Goal: Obtain resource: Download file/media

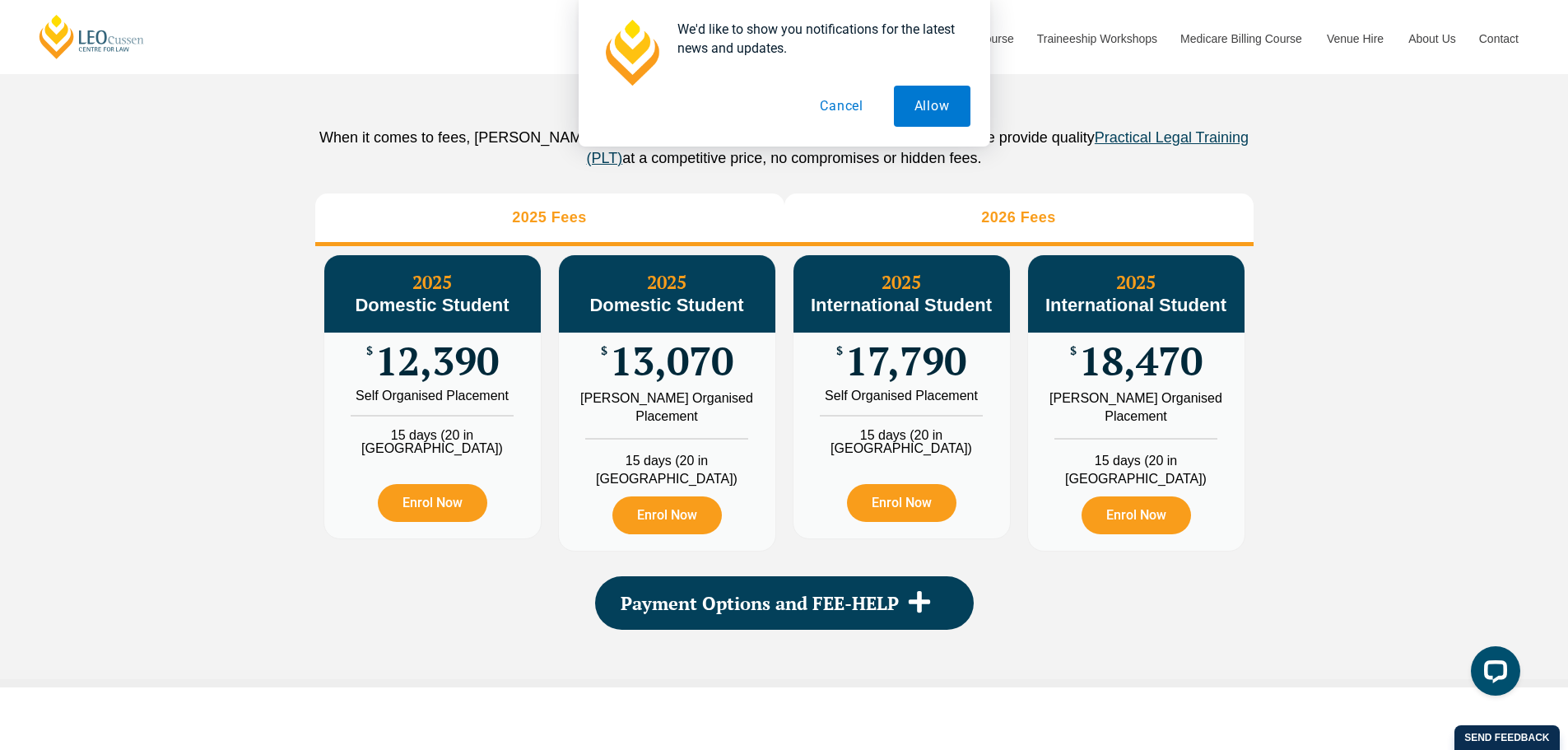
click at [1035, 227] on h3 "2026 Fees" at bounding box center [1018, 217] width 75 height 19
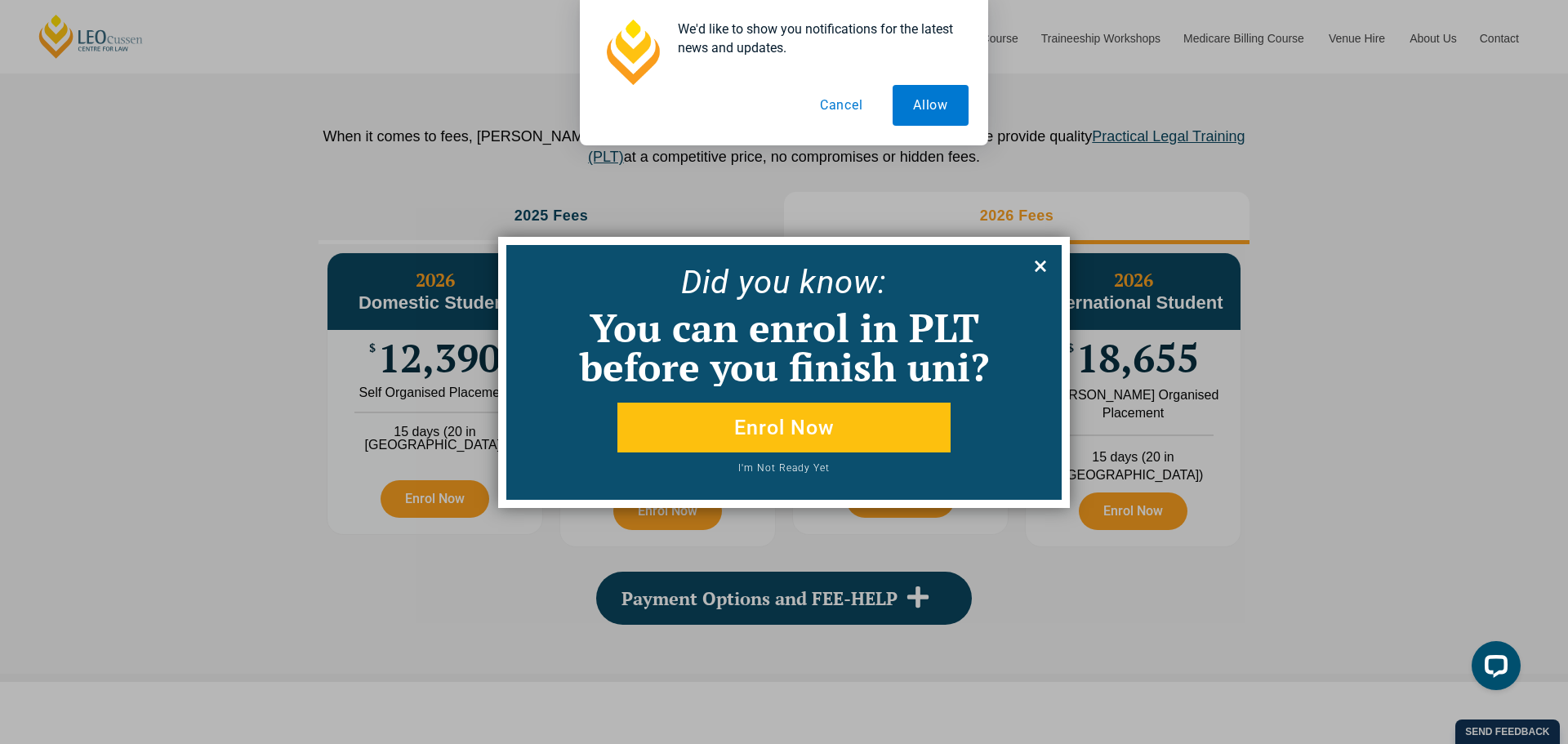
click at [1038, 258] on icon at bounding box center [1040, 267] width 18 height 18
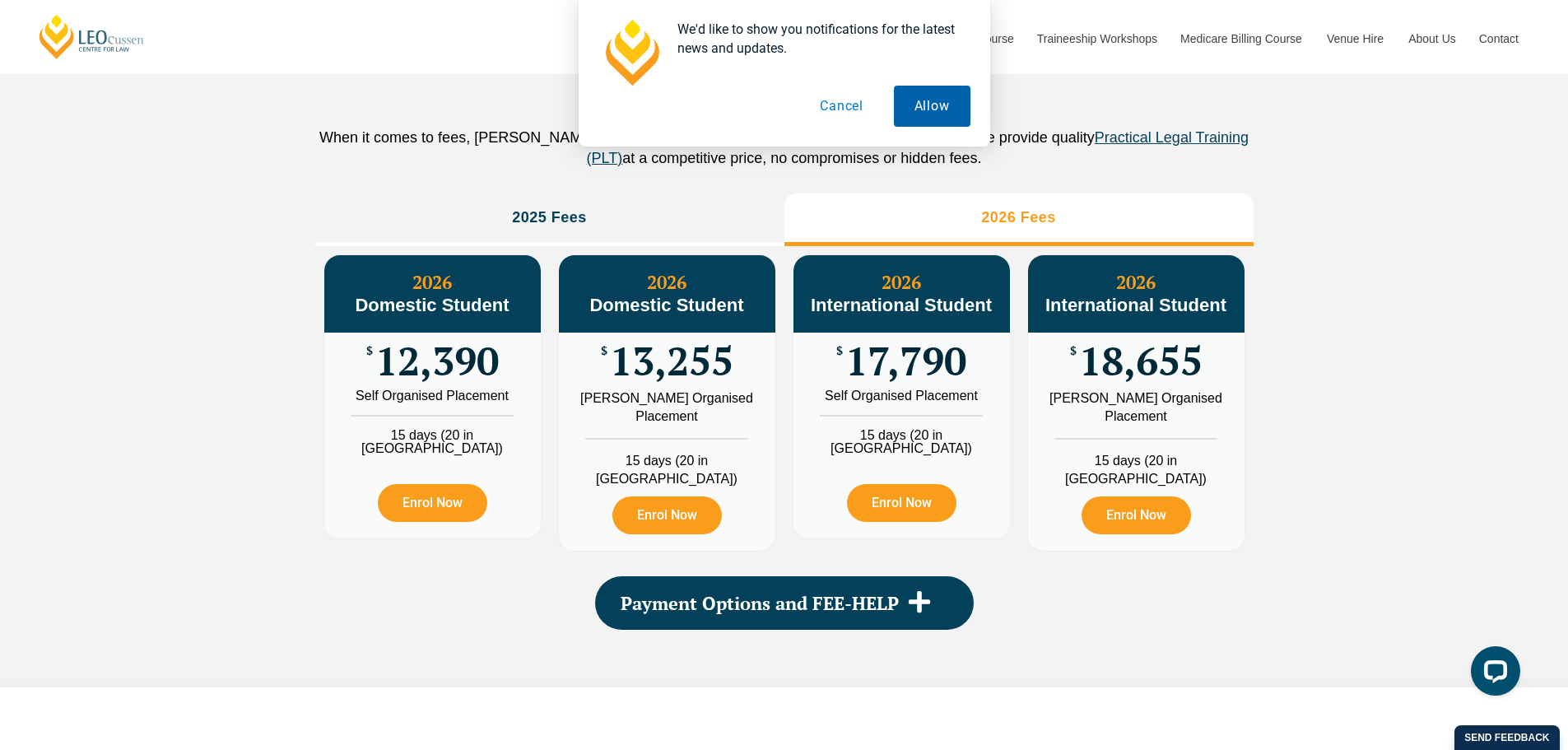
click at [926, 108] on button "Allow" at bounding box center [932, 106] width 77 height 41
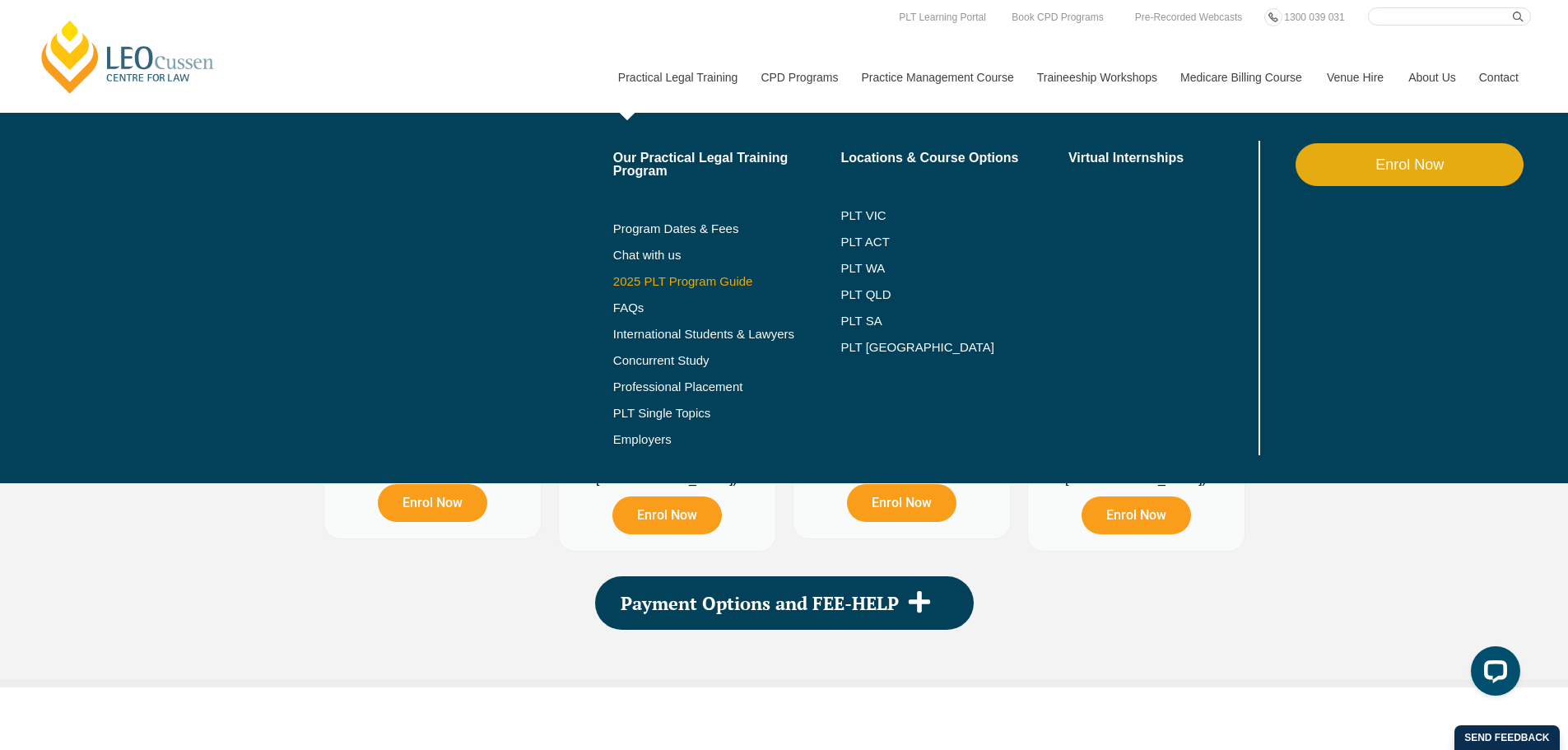
click at [685, 282] on link "2025 PLT Program Guide" at bounding box center [707, 281] width 187 height 14
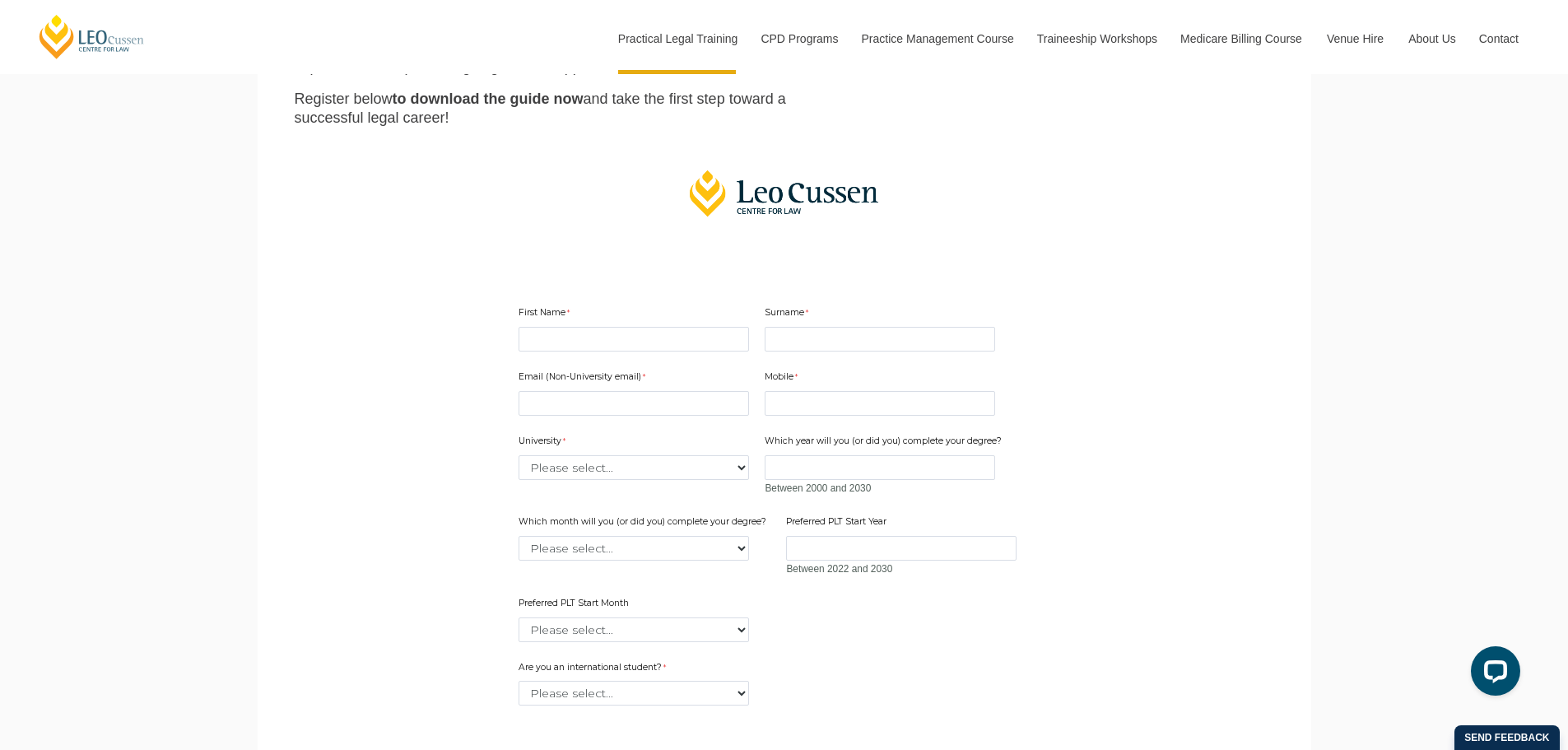
scroll to position [247, 0]
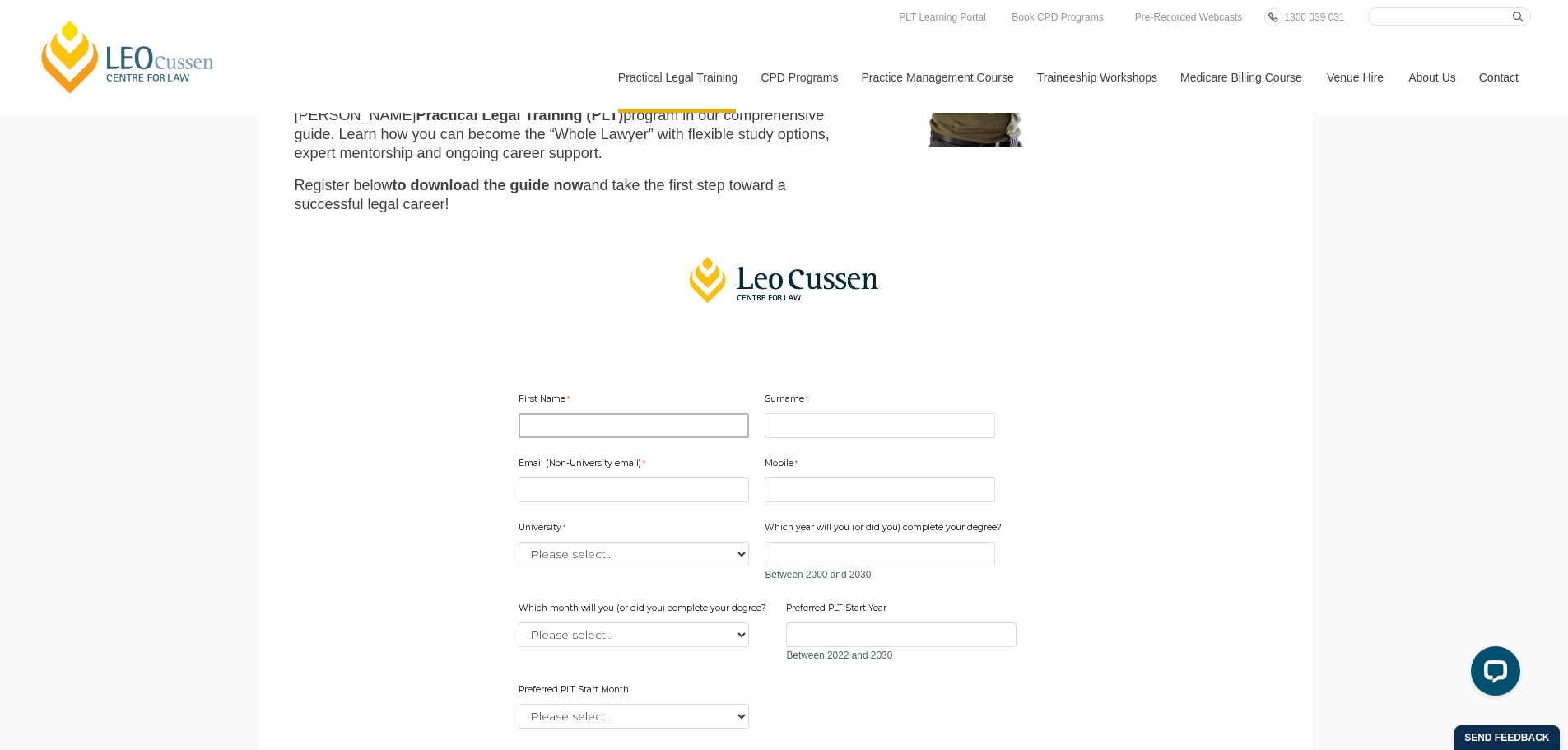
click at [555, 429] on input "First Name" at bounding box center [633, 425] width 231 height 24
type input "[PERSON_NAME]"
type input "[EMAIL_ADDRESS][DOMAIN_NAME]"
type input "6141313202"
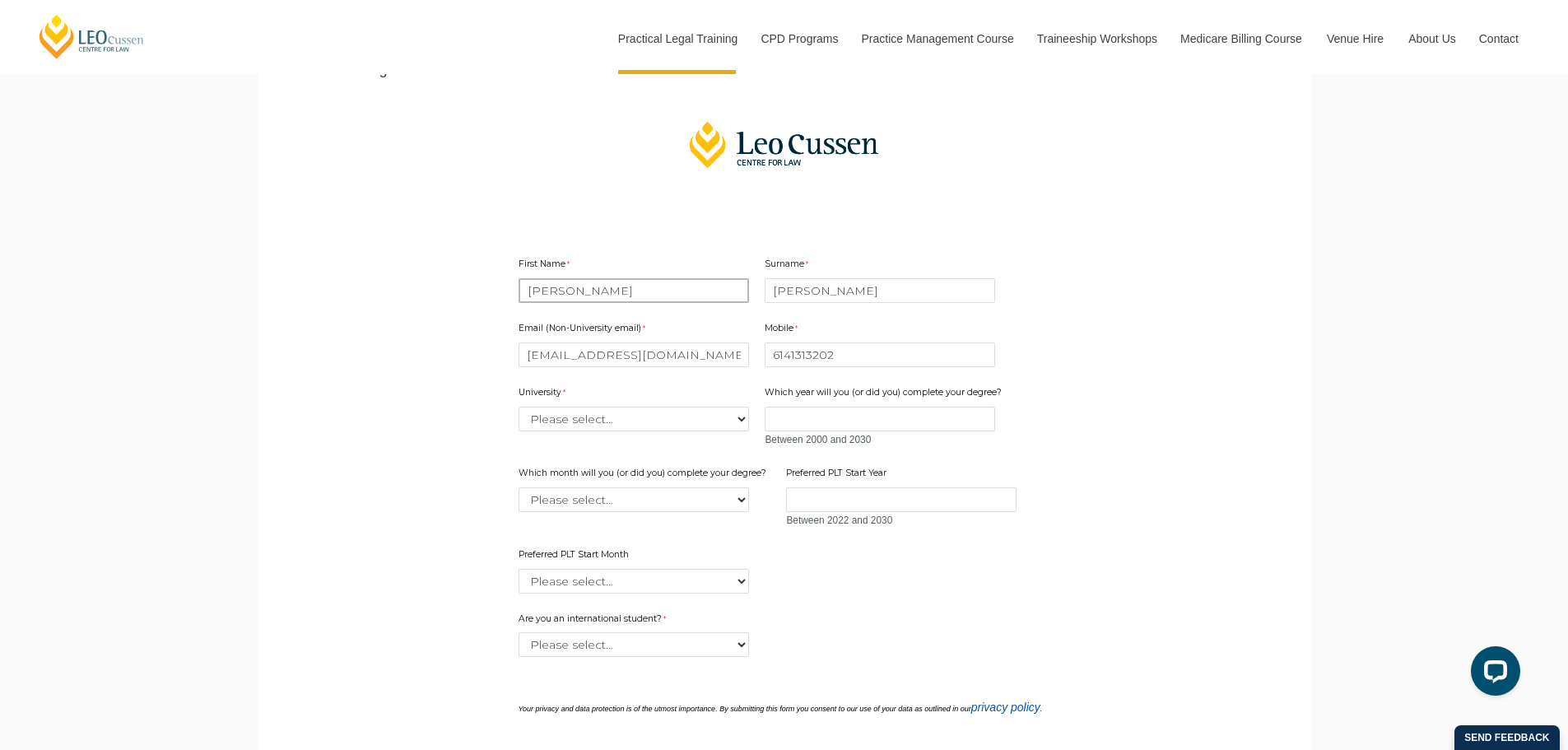
scroll to position [412, 0]
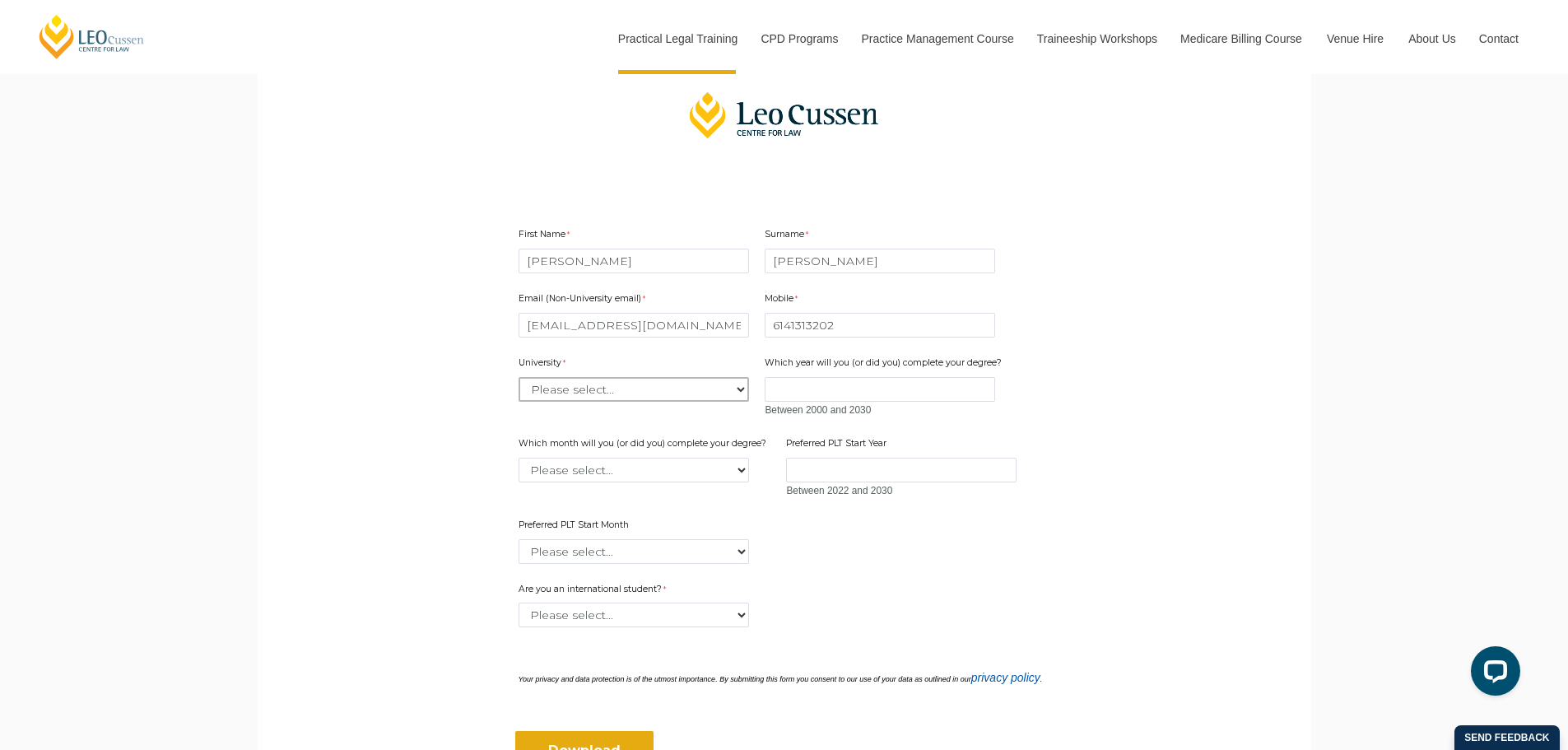
click at [738, 384] on select "Please select... [GEOGRAPHIC_DATA] [GEOGRAPHIC_DATA] [GEOGRAPHIC_DATA] [GEOGRAP…" at bounding box center [633, 389] width 231 height 24
select select "tfa_2186"
click at [518, 377] on select "Please select... [GEOGRAPHIC_DATA] [GEOGRAPHIC_DATA] [GEOGRAPHIC_DATA] [GEOGRAP…" at bounding box center [633, 389] width 231 height 24
click at [814, 383] on input "Which year will you (or did you) complete your degree?" at bounding box center [879, 389] width 231 height 24
type input "2026"
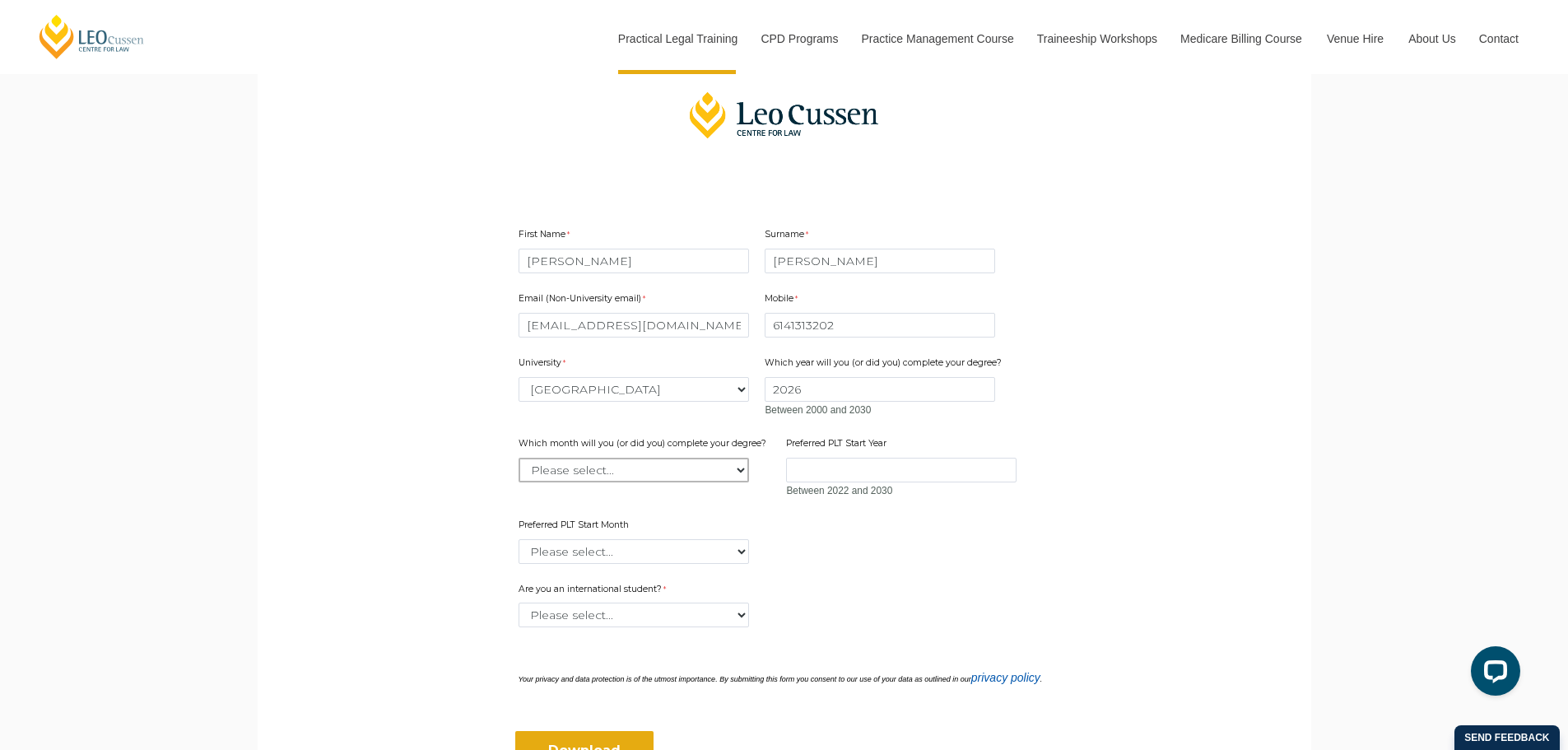
click at [571, 463] on select "Please select... January February March April May June July August September Oc…" at bounding box center [633, 470] width 231 height 24
select select "tfa_2228"
click at [518, 458] on select "Please select... January February March April May June July August September Oc…" at bounding box center [633, 470] width 231 height 24
click at [816, 466] on input "Preferred PLT Start Year" at bounding box center [901, 470] width 231 height 24
type input "2026"
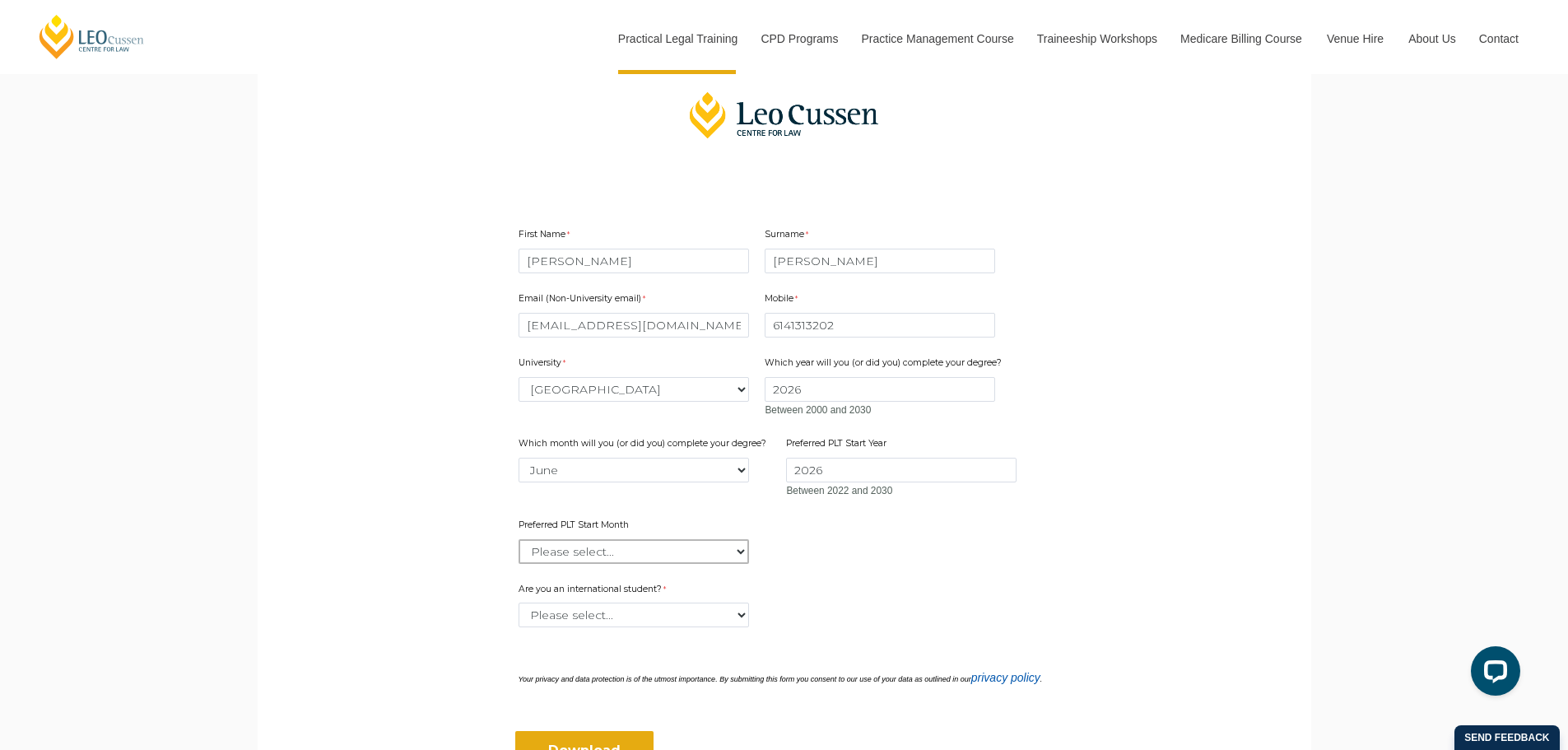
click at [594, 557] on select "Please select... January February March April May June July August September Oc…" at bounding box center [633, 551] width 231 height 24
select select "tfa_2341"
click at [518, 539] on select "Please select... January February March April May June July August September Oc…" at bounding box center [633, 551] width 231 height 24
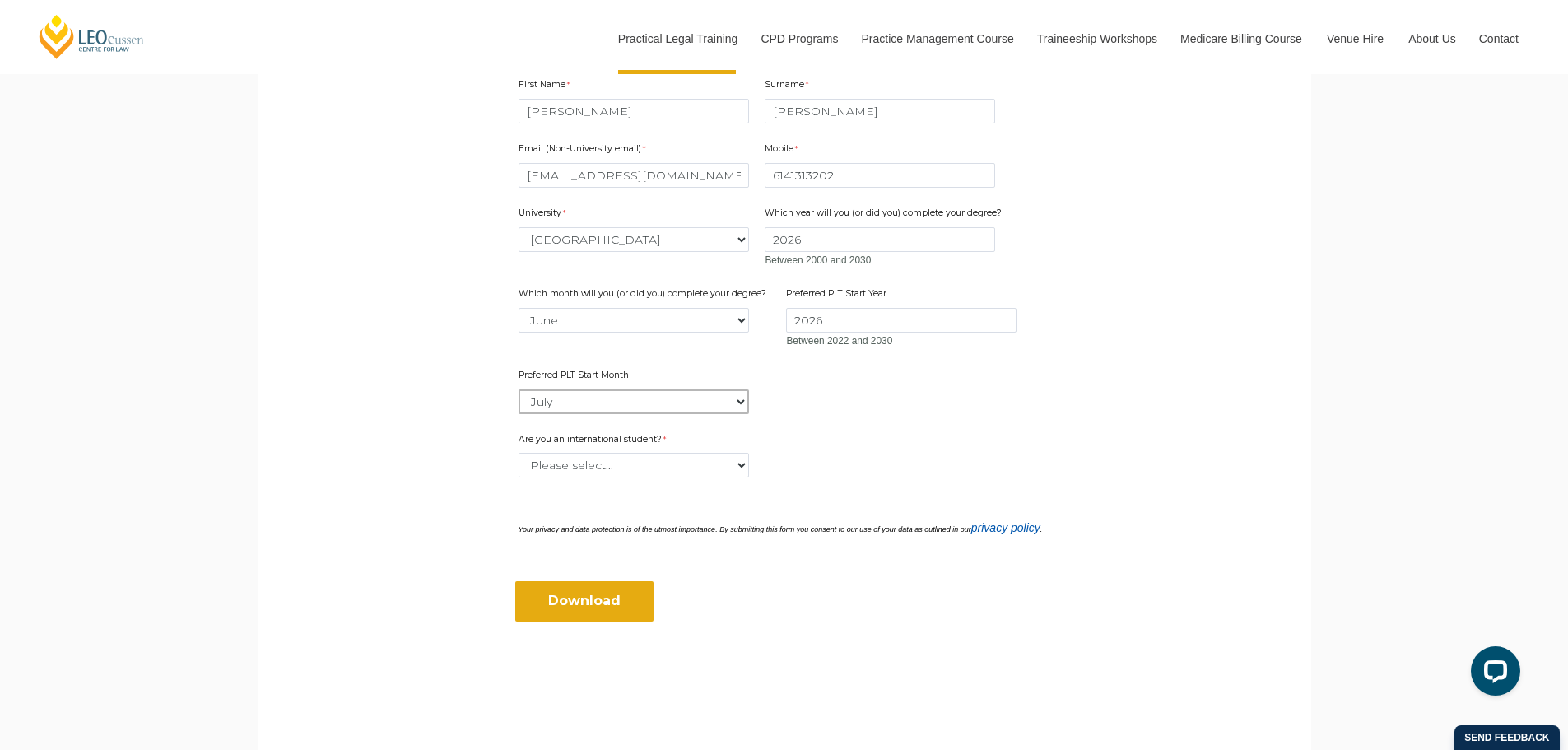
scroll to position [576, 0]
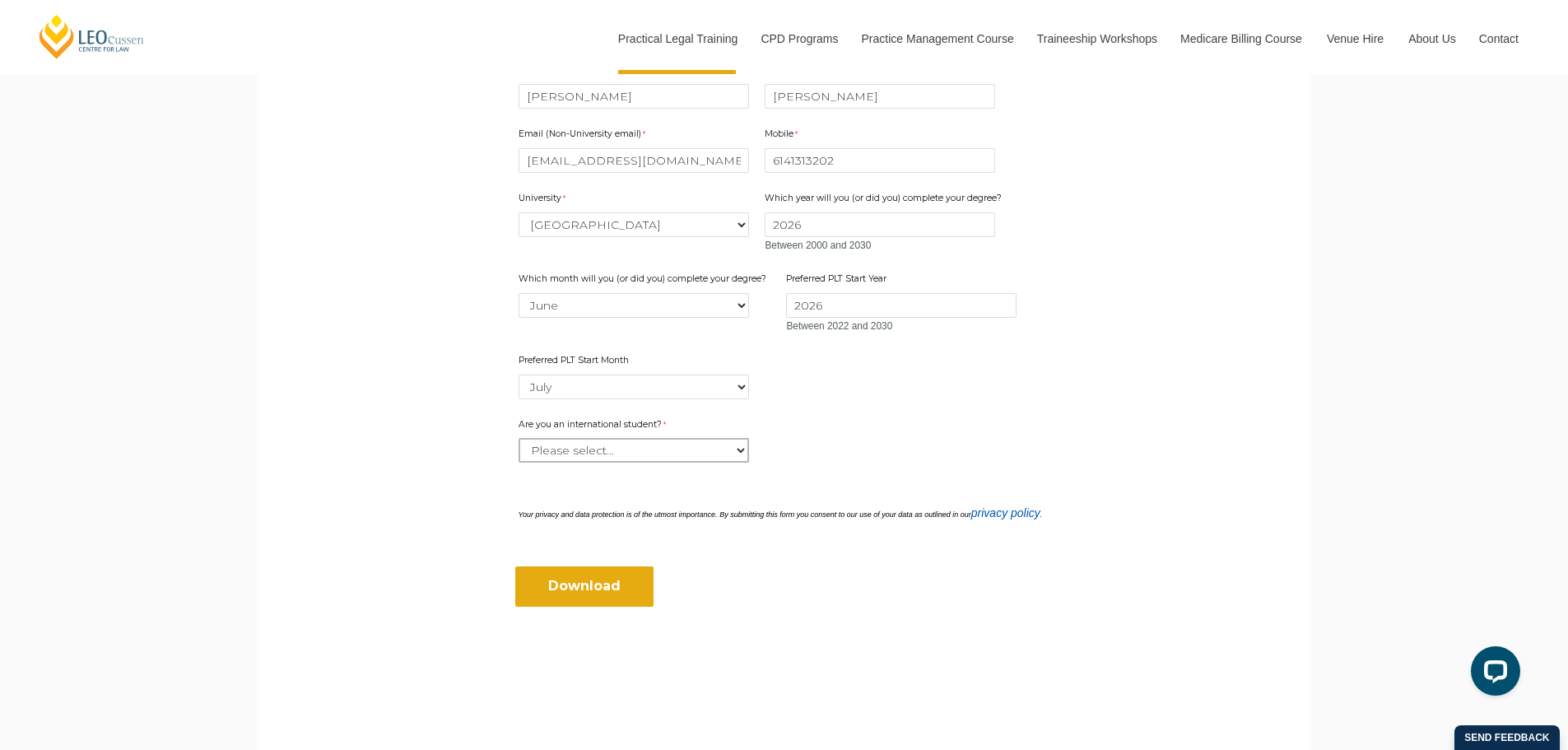
click at [738, 446] on select "Please select... Yes No" at bounding box center [633, 450] width 231 height 24
select select "tfa_60"
click at [518, 438] on select "Please select... Yes No" at bounding box center [633, 450] width 231 height 24
click at [600, 587] on input "Download" at bounding box center [584, 586] width 138 height 40
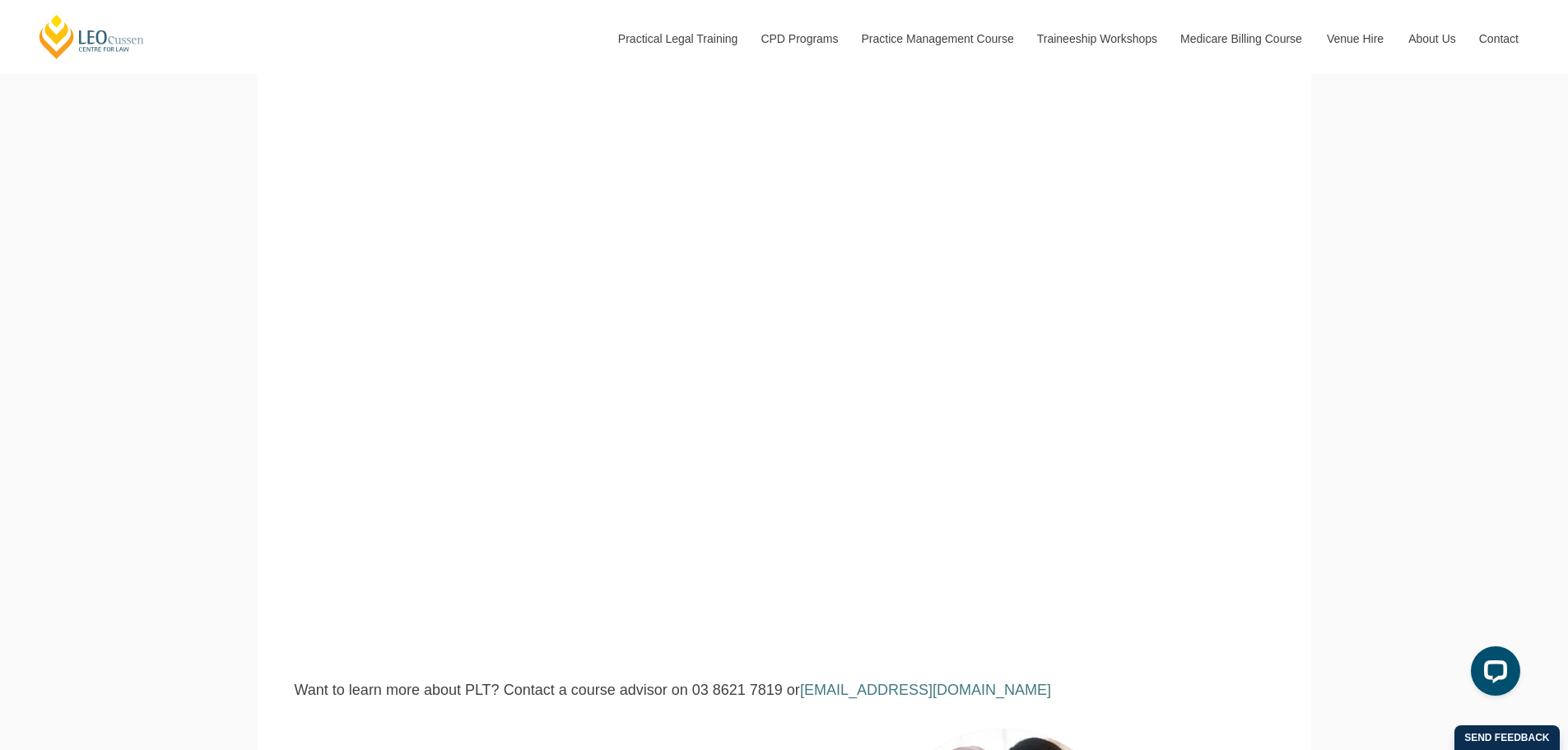
scroll to position [247, 0]
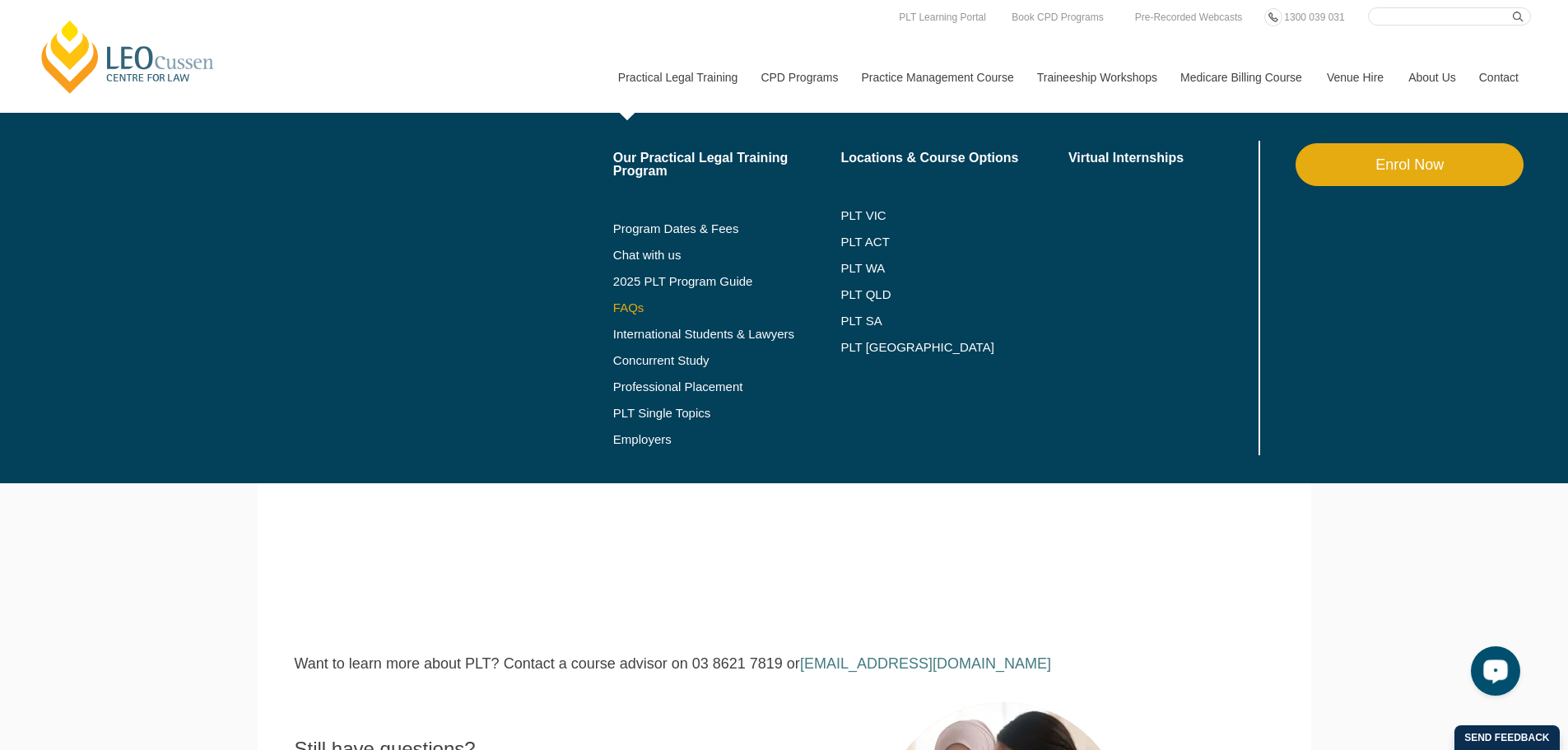
click at [626, 305] on link "FAQs" at bounding box center [727, 308] width 228 height 14
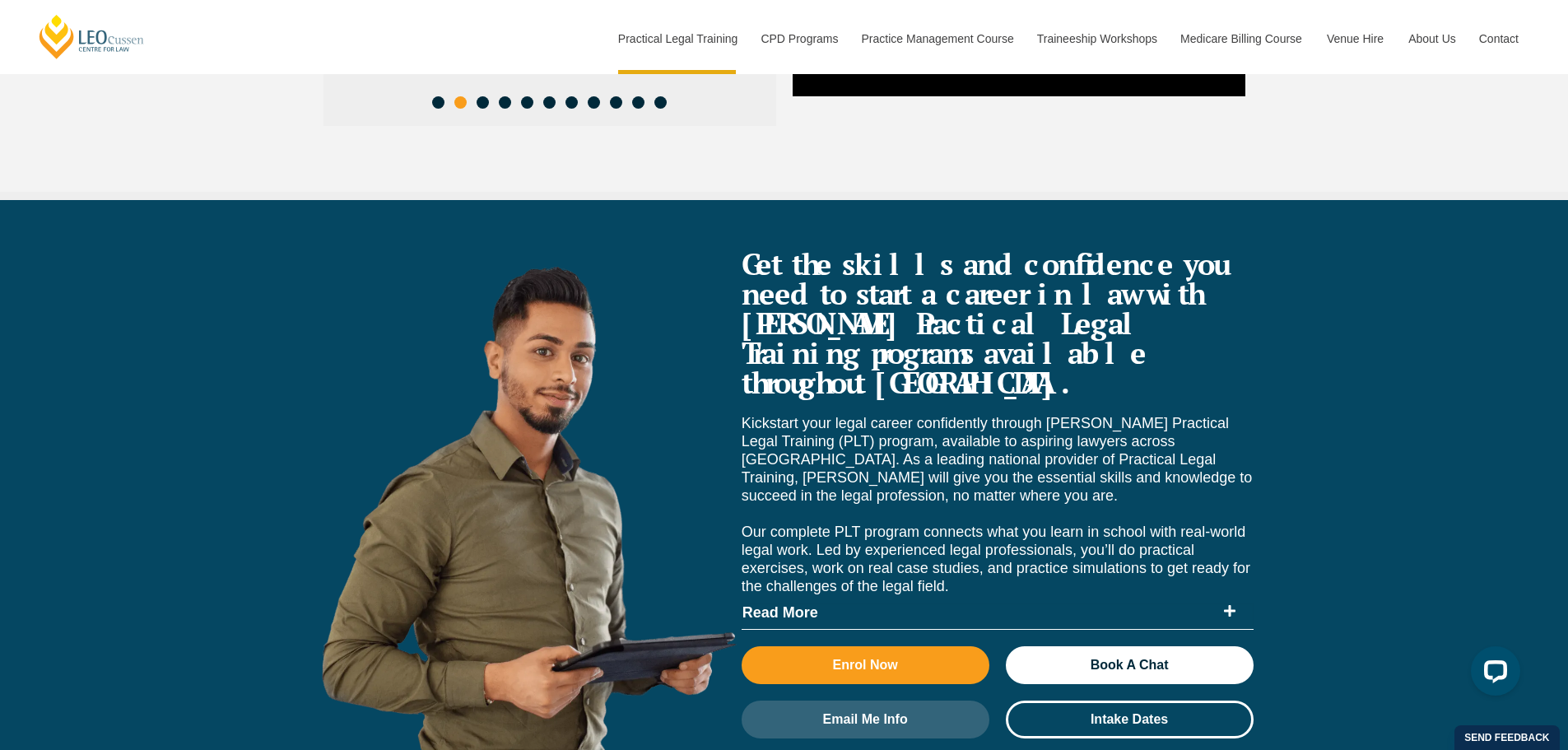
scroll to position [6259, 0]
